Goal: Book appointment/travel/reservation

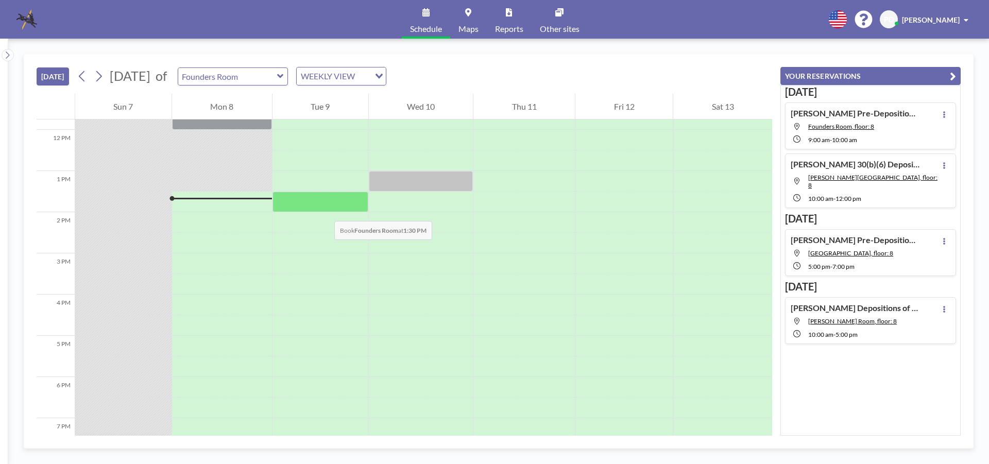
scroll to position [330, 0]
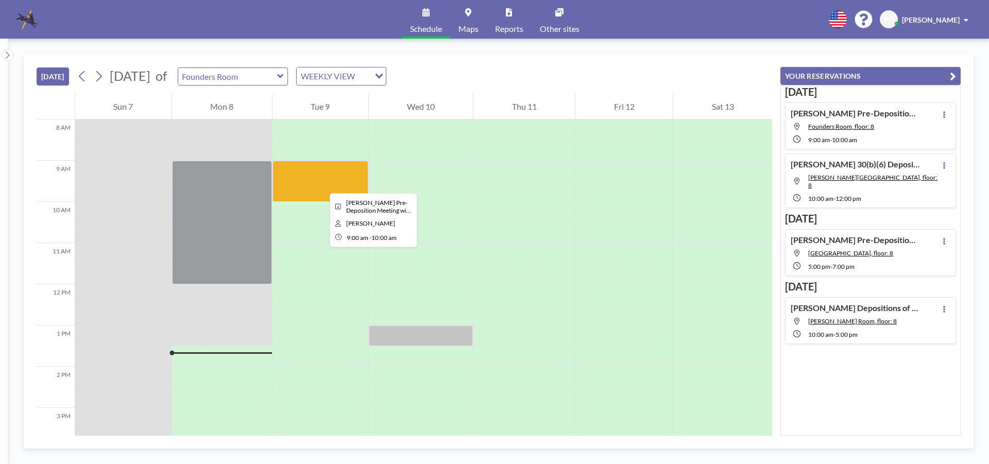
click at [322, 184] on div at bounding box center [321, 181] width 96 height 41
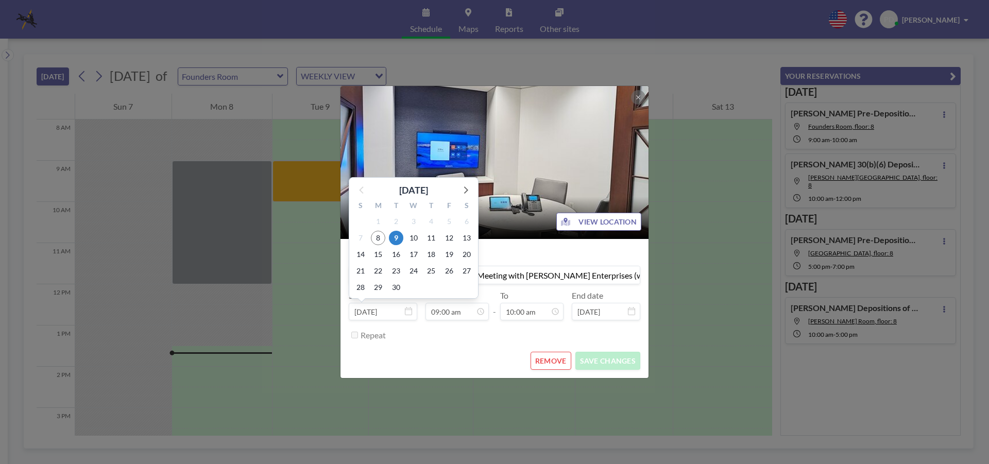
click at [382, 313] on input "Sep 9, 2025" at bounding box center [383, 312] width 69 height 18
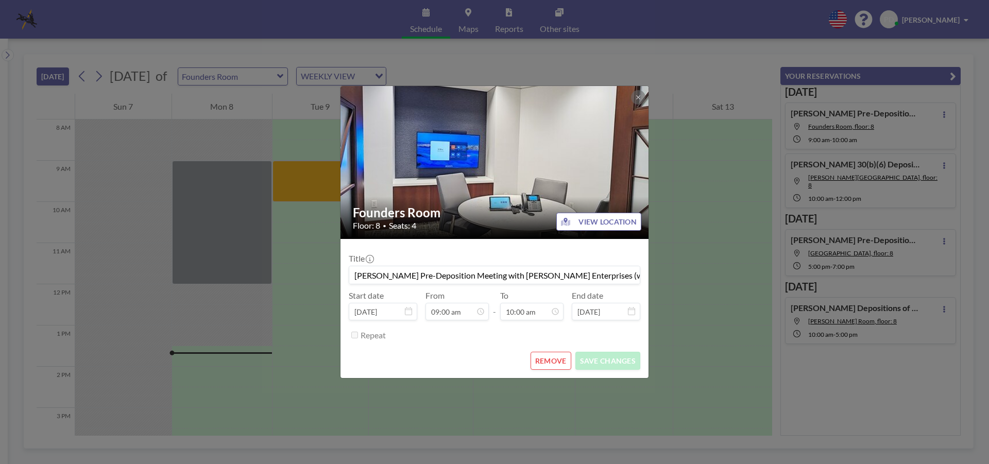
click at [408, 313] on icon at bounding box center [408, 311] width 7 height 8
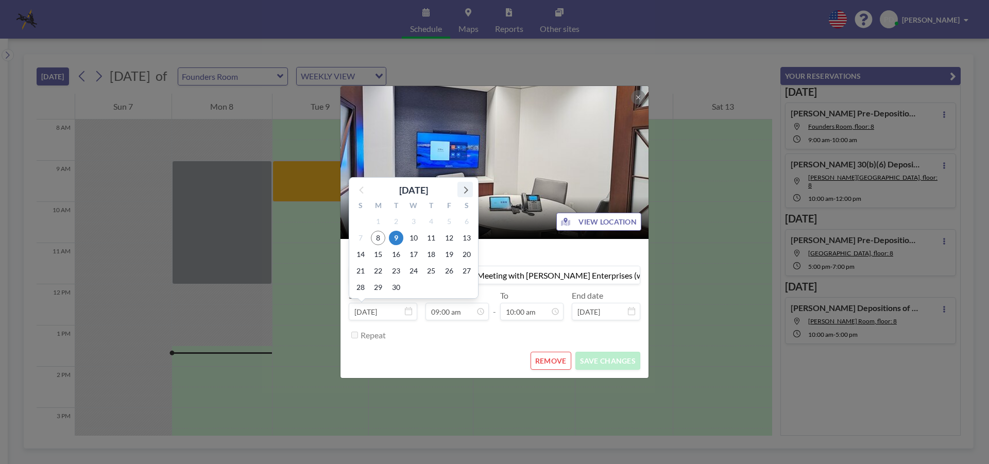
click at [465, 192] on icon at bounding box center [466, 190] width 4 height 7
click at [445, 255] on span "17" at bounding box center [449, 254] width 14 height 14
type input "[DATE]"
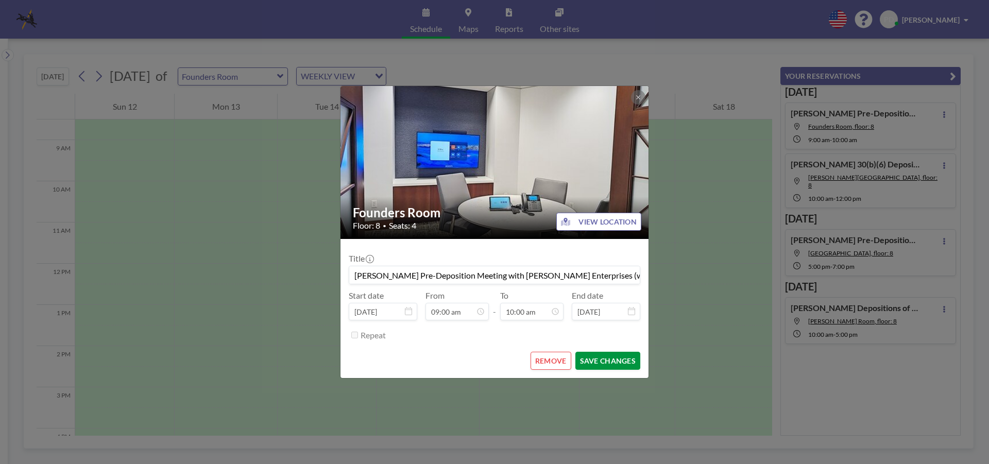
scroll to position [367, 0]
click at [599, 361] on button "SAVE CHANGES" at bounding box center [608, 361] width 65 height 18
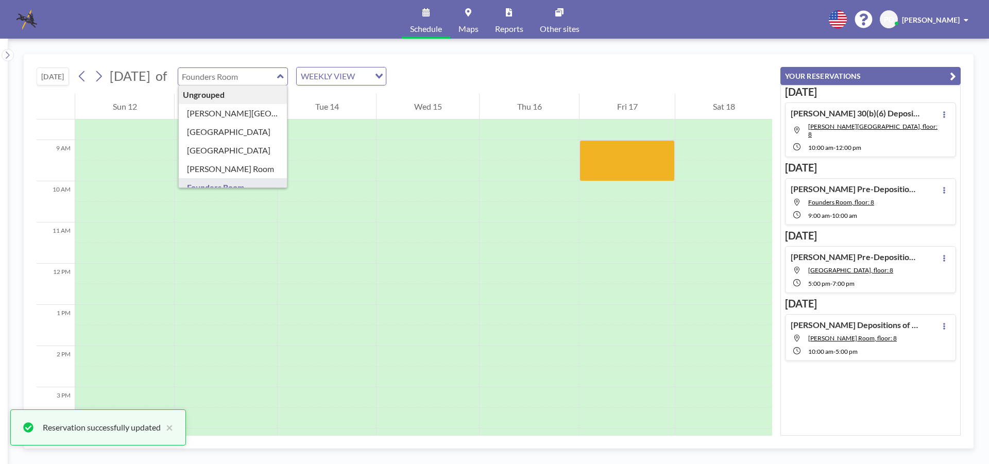
click at [259, 81] on input "text" at bounding box center [227, 76] width 99 height 17
type input "[PERSON_NAME][GEOGRAPHIC_DATA]"
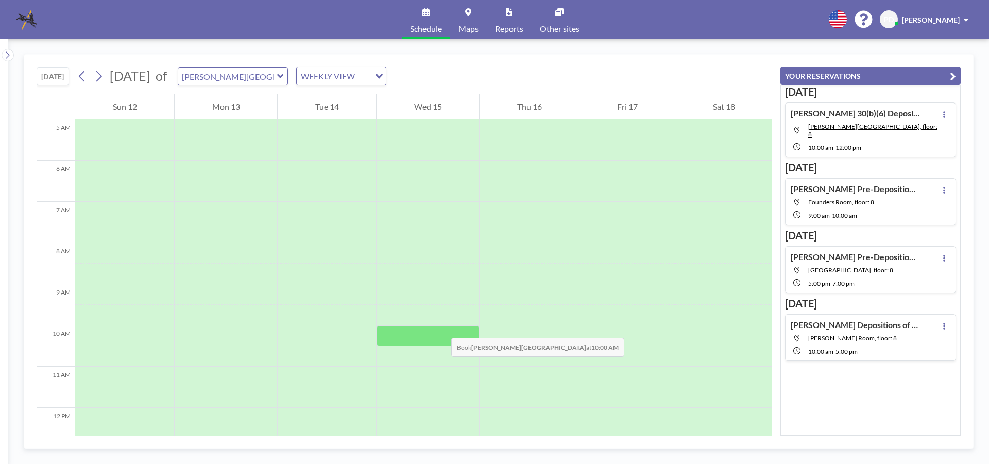
scroll to position [0, 0]
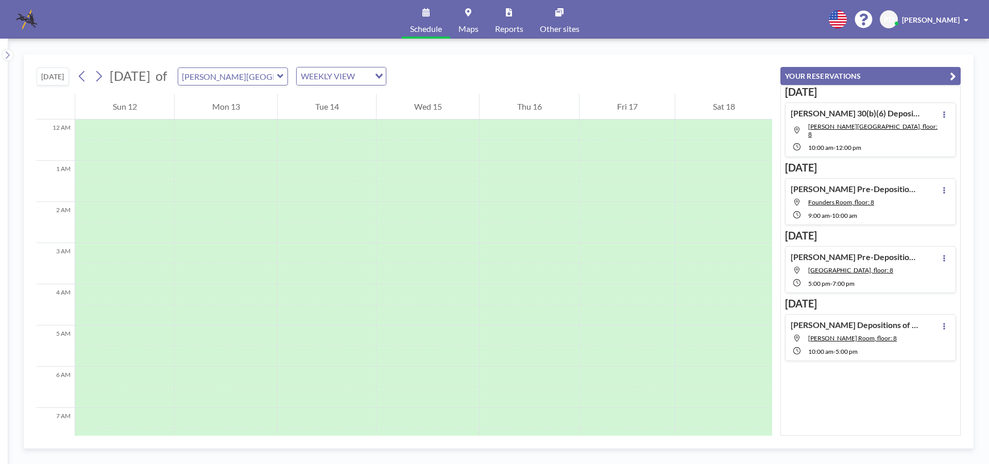
drag, startPoint x: 58, startPoint y: 77, endPoint x: 65, endPoint y: 76, distance: 7.7
click at [57, 77] on button "[DATE]" at bounding box center [53, 77] width 32 height 18
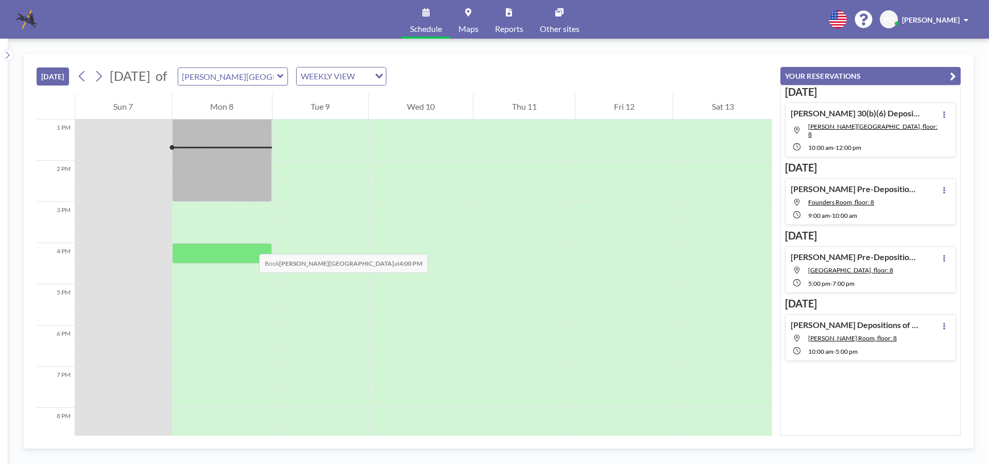
scroll to position [381, 0]
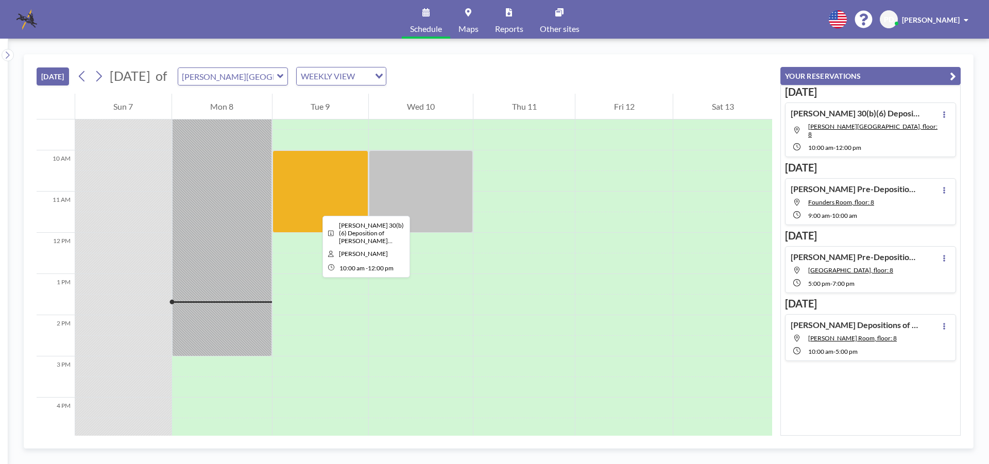
click at [314, 207] on div at bounding box center [321, 191] width 96 height 82
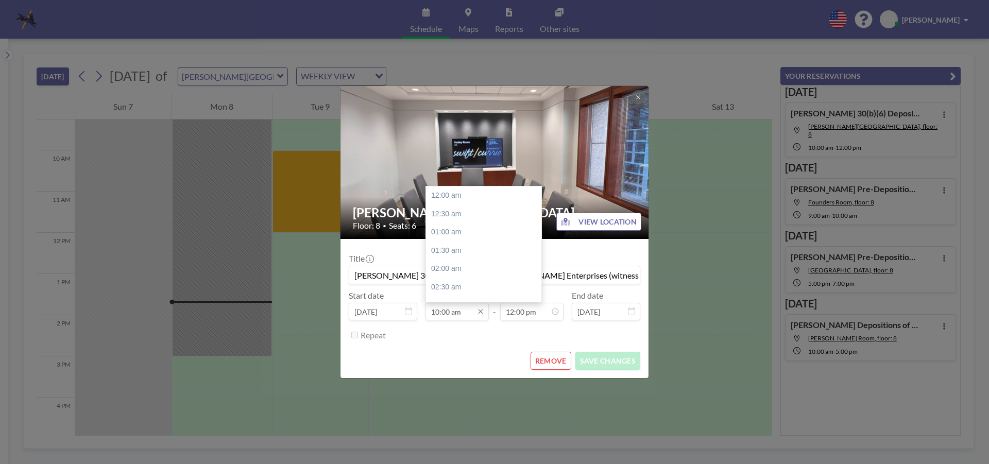
scroll to position [367, 0]
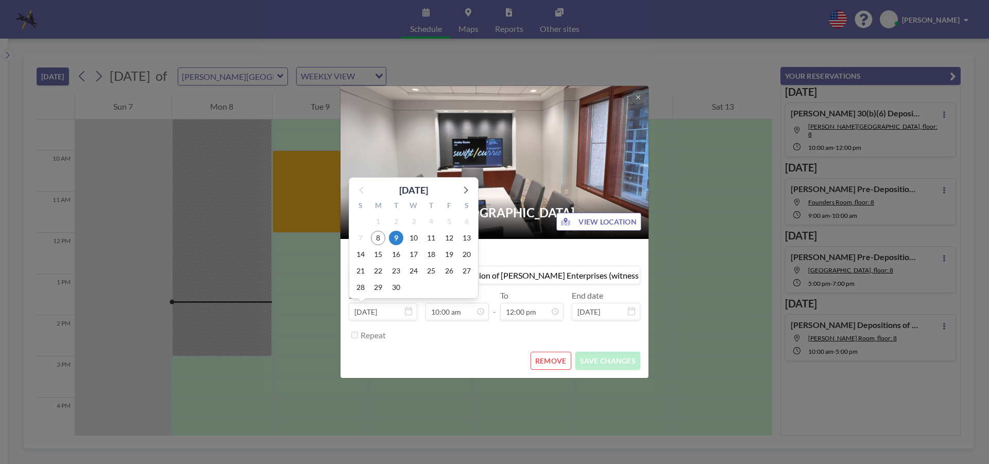
click at [389, 313] on input "Sep 9, 2025" at bounding box center [383, 312] width 69 height 18
click at [463, 188] on icon at bounding box center [465, 189] width 13 height 13
click at [448, 252] on span "17" at bounding box center [449, 254] width 14 height 14
type input "[DATE]"
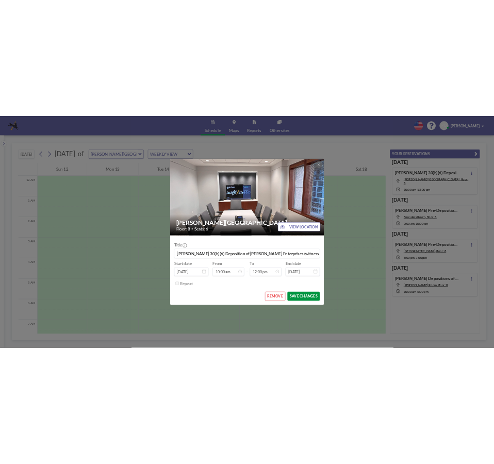
scroll to position [440, 0]
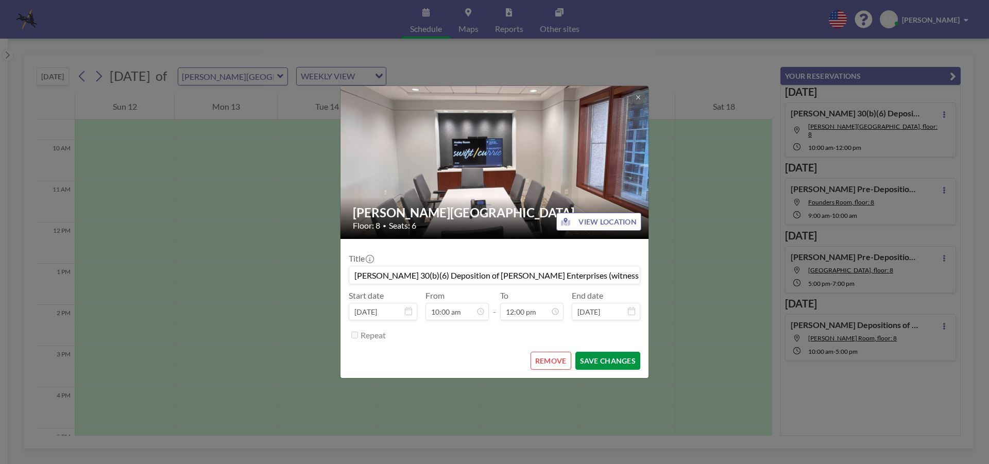
click at [605, 362] on button "SAVE CHANGES" at bounding box center [608, 361] width 65 height 18
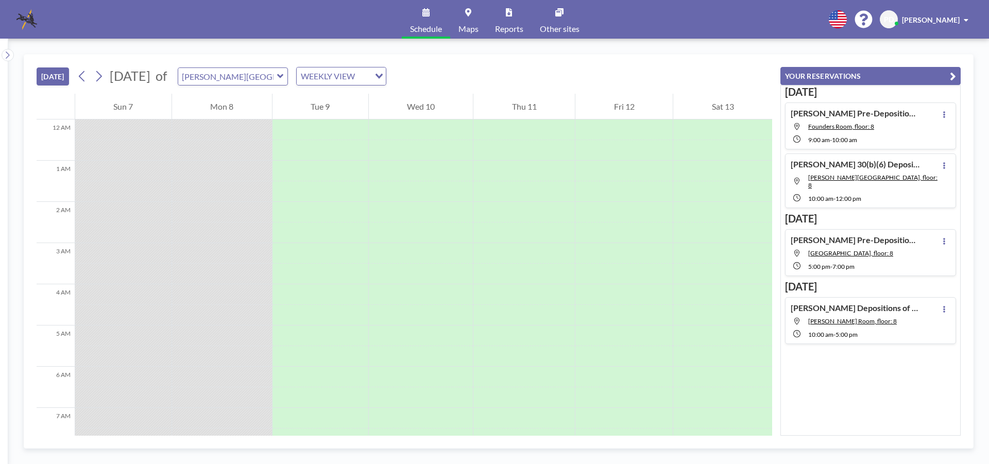
scroll to position [536, 0]
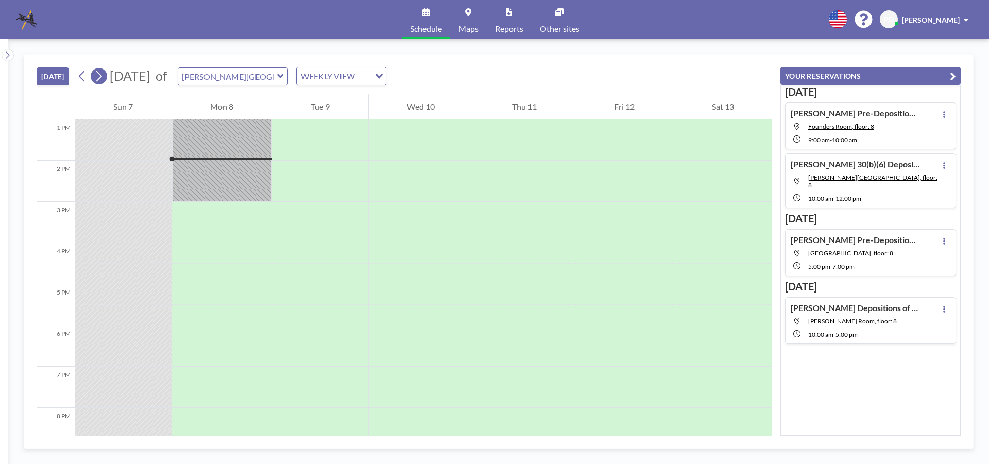
click at [96, 77] on icon at bounding box center [99, 76] width 10 height 15
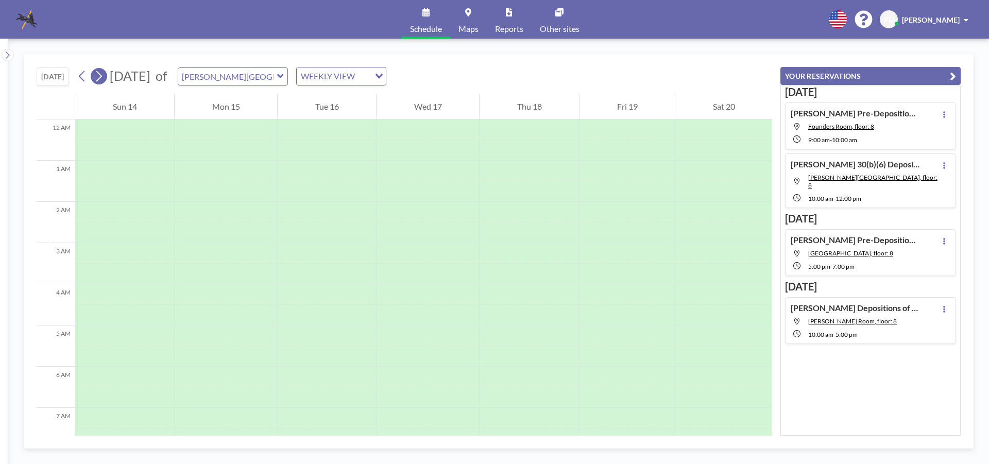
scroll to position [309, 0]
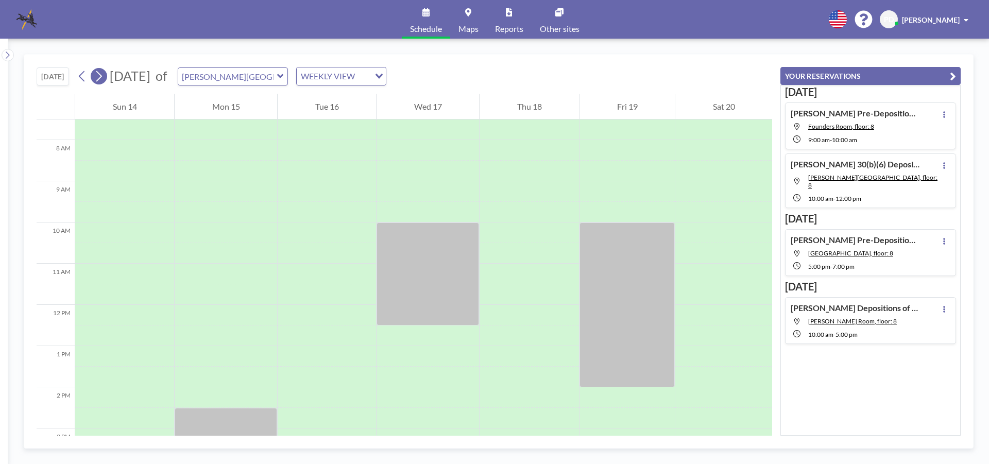
click at [96, 77] on icon at bounding box center [99, 76] width 10 height 15
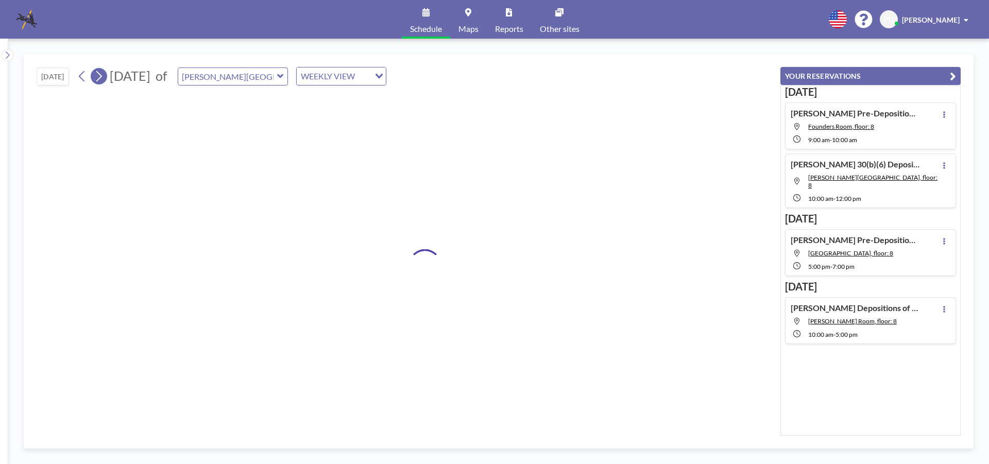
click at [96, 77] on icon at bounding box center [99, 76] width 10 height 15
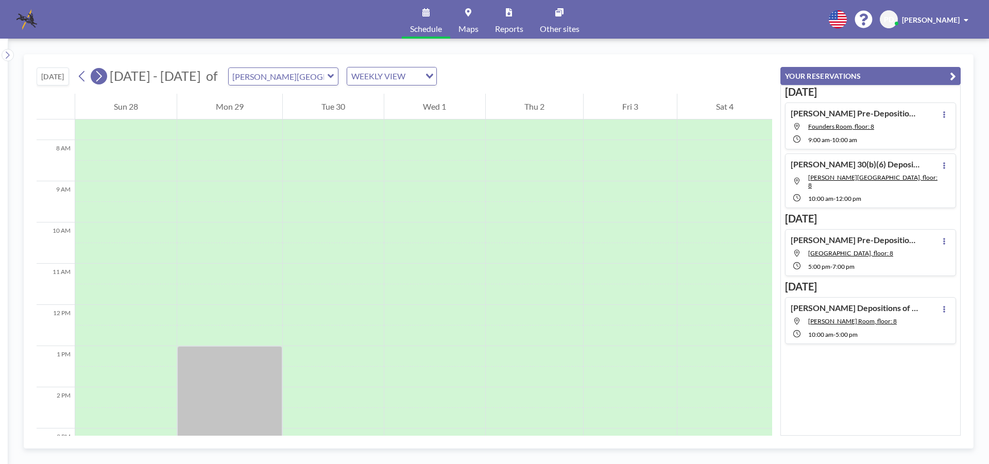
click at [96, 77] on icon at bounding box center [99, 76] width 10 height 15
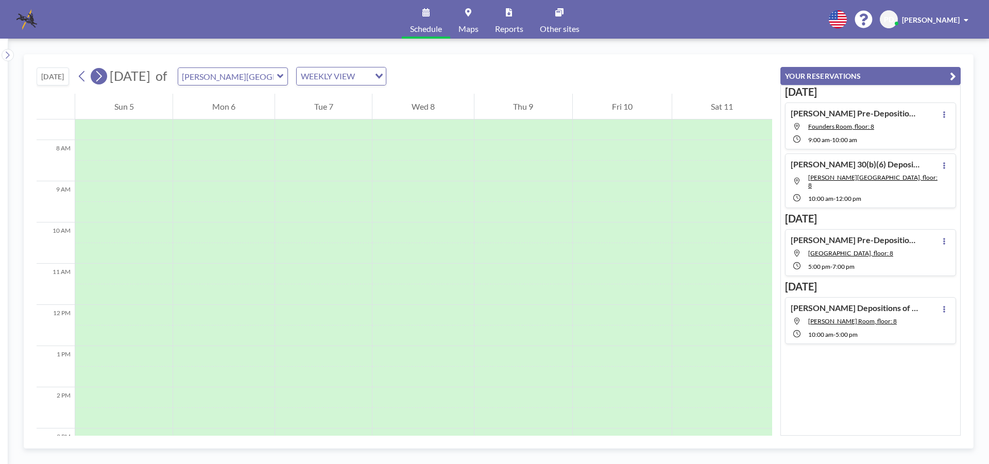
click at [96, 77] on icon at bounding box center [99, 76] width 10 height 15
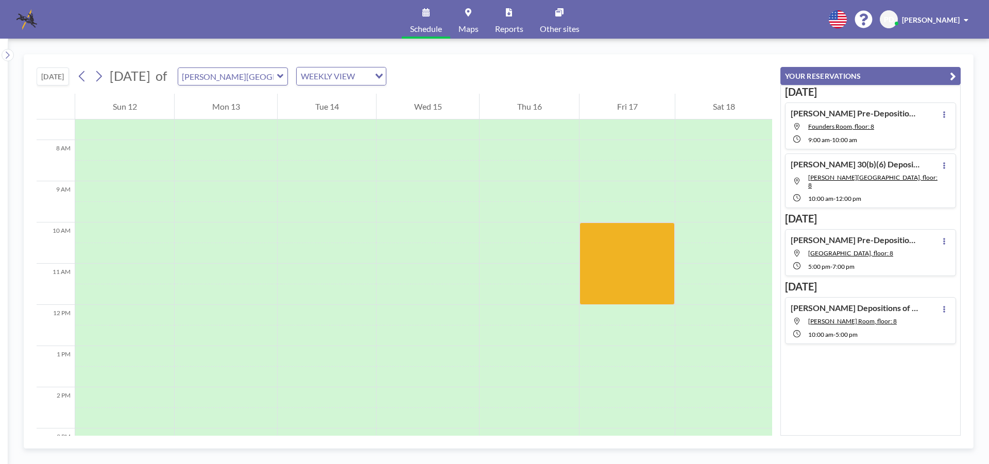
click at [283, 76] on icon at bounding box center [280, 76] width 6 height 4
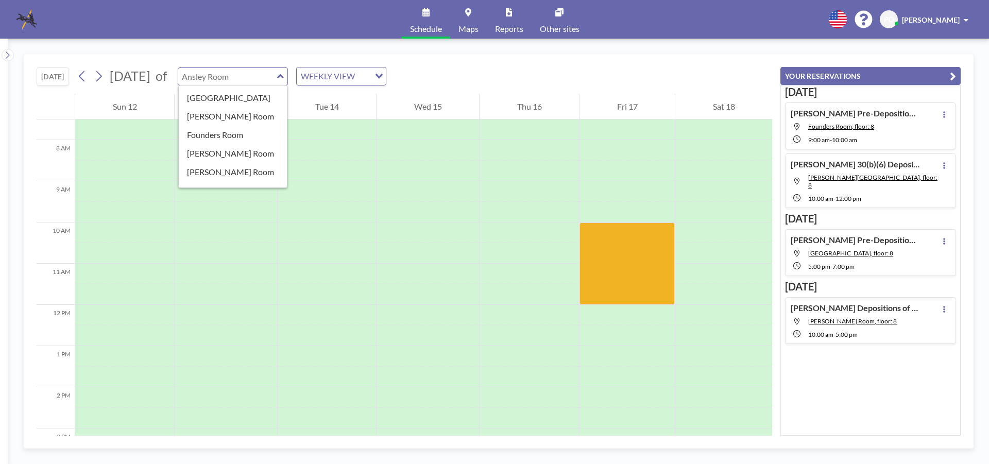
scroll to position [59, 0]
type input "Founders Room"
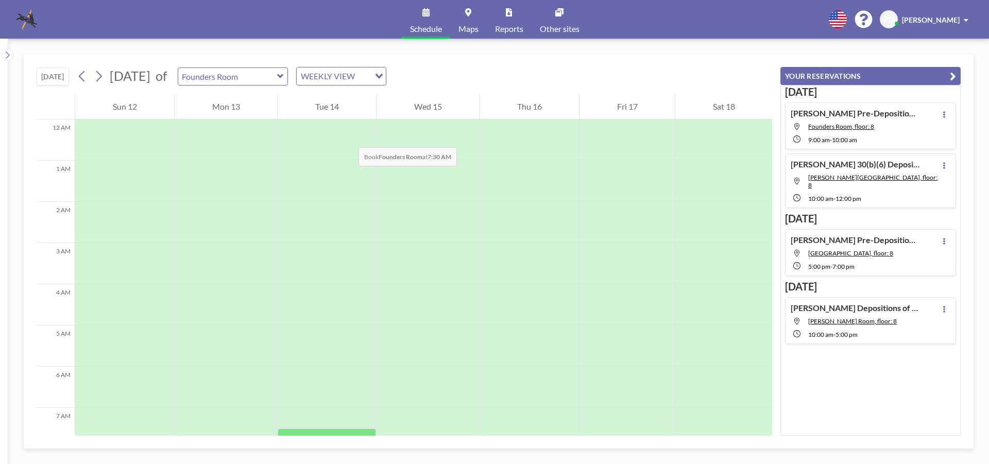
scroll to position [309, 0]
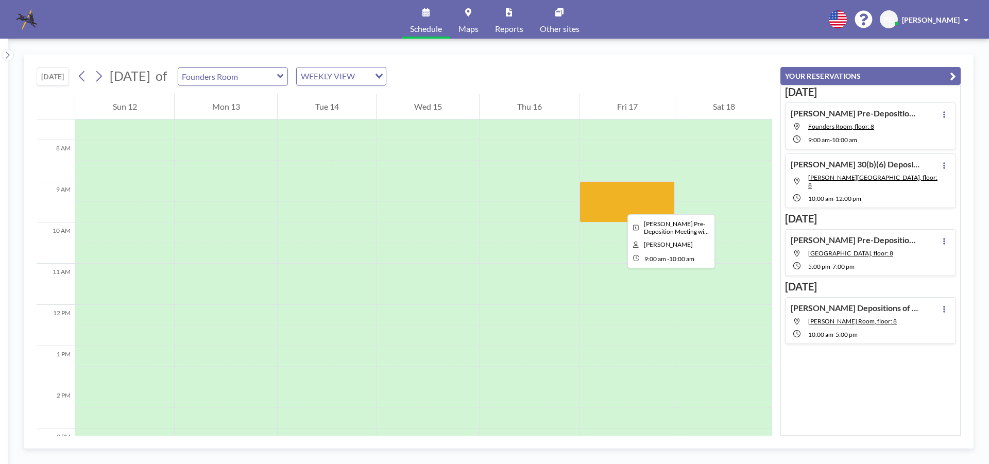
click at [619, 205] on div at bounding box center [627, 201] width 95 height 41
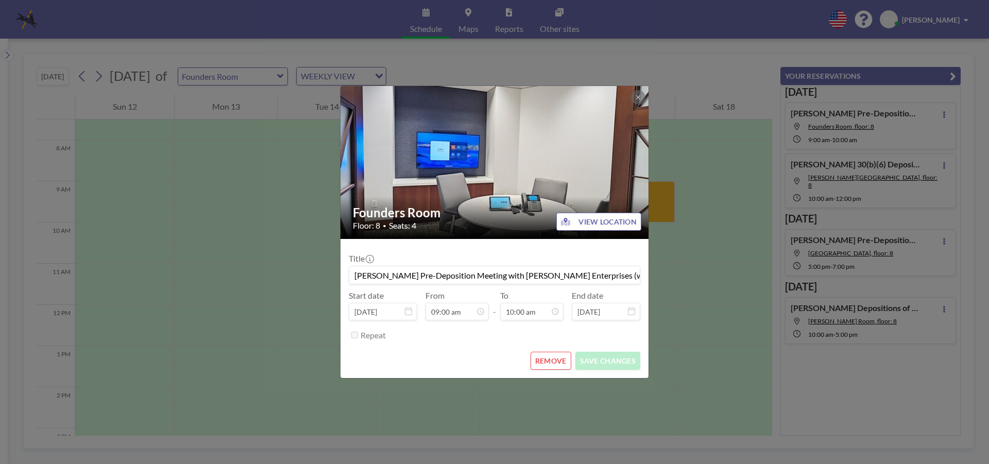
scroll to position [330, 0]
click at [633, 96] on button at bounding box center [638, 97] width 14 height 14
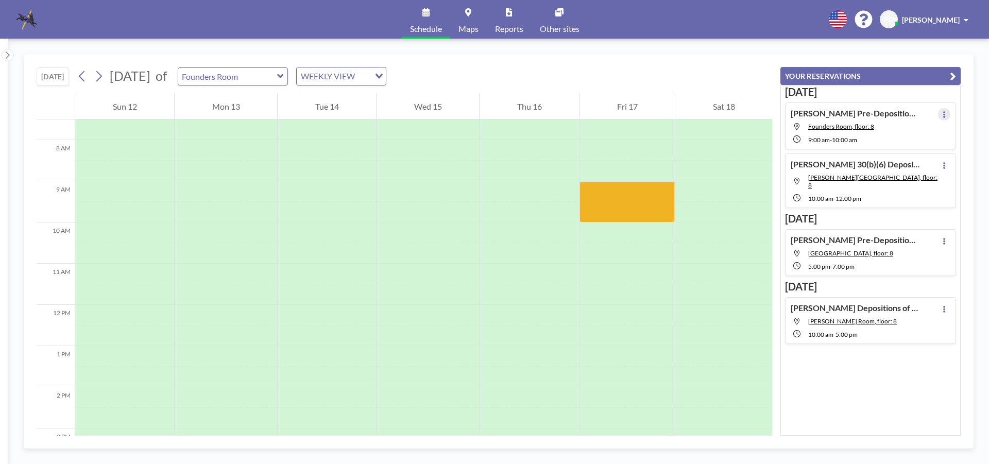
click at [938, 116] on button at bounding box center [944, 114] width 12 height 12
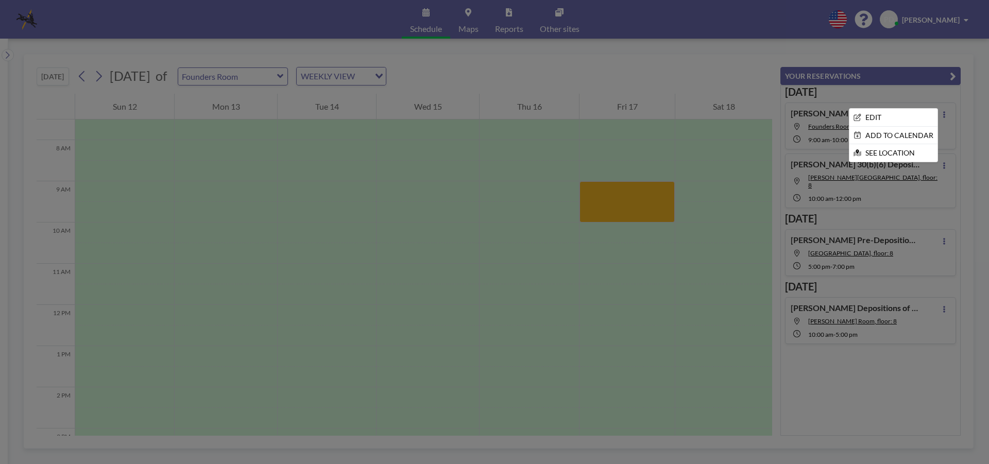
click at [645, 78] on div at bounding box center [494, 232] width 989 height 464
